Goal: Find specific page/section: Find specific page/section

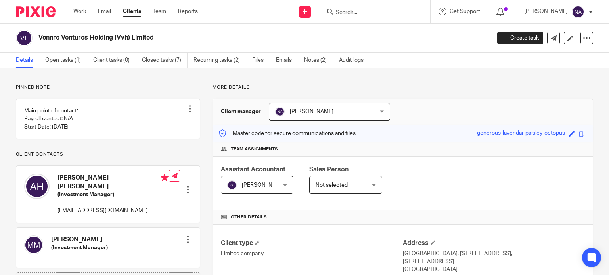
click at [394, 12] on input "Search" at bounding box center [370, 13] width 71 height 7
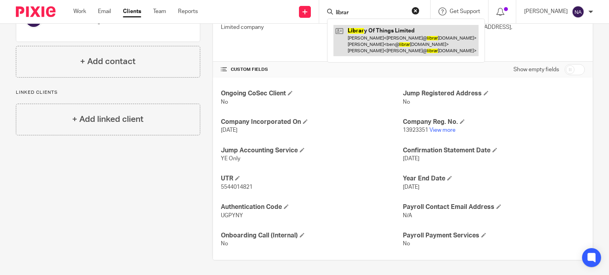
type input "librar"
click at [393, 39] on link at bounding box center [405, 40] width 145 height 31
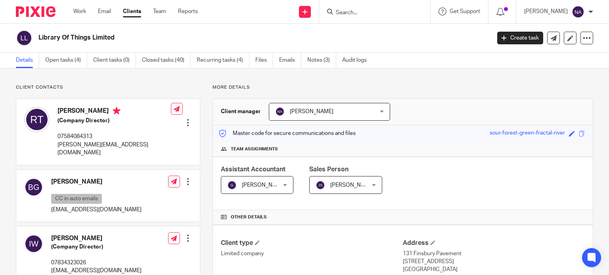
scroll to position [198, 0]
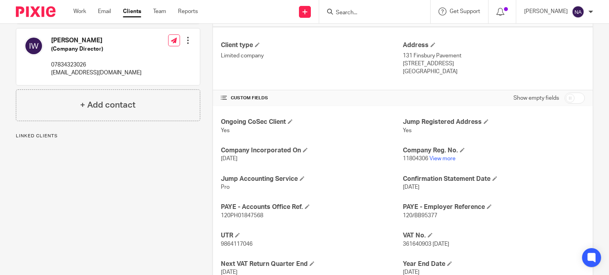
click at [436, 161] on p "11804306 View more" at bounding box center [494, 159] width 182 height 8
click at [437, 160] on link "View more" at bounding box center [442, 159] width 26 height 6
